Goal: Check status: Check status

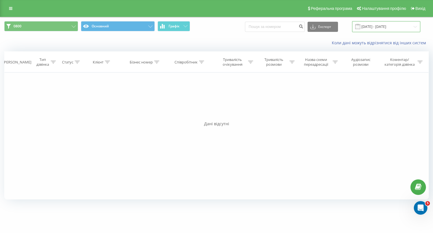
click at [373, 25] on input "[DATE] - [DATE]" at bounding box center [386, 26] width 68 height 11
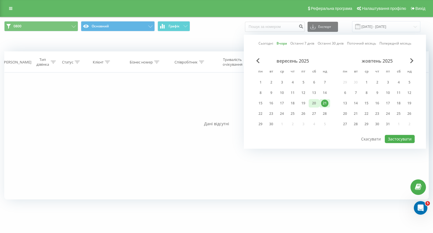
click at [313, 102] on div "20" at bounding box center [313, 102] width 7 height 7
click at [393, 137] on button "Застосувати" at bounding box center [399, 139] width 30 height 8
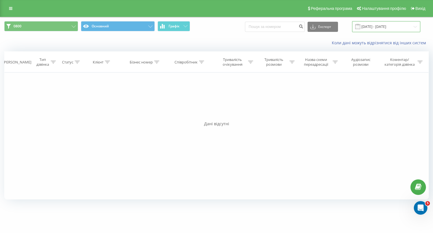
click at [384, 28] on input "[DATE] - [DATE]" at bounding box center [386, 26] width 68 height 11
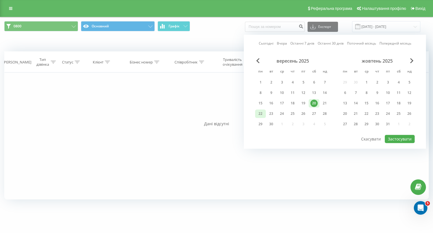
click at [261, 115] on div "22" at bounding box center [260, 113] width 7 height 7
click at [397, 137] on button "Застосувати" at bounding box center [399, 139] width 30 height 8
type input "[DATE] - [DATE]"
